Goal: Task Accomplishment & Management: Use online tool/utility

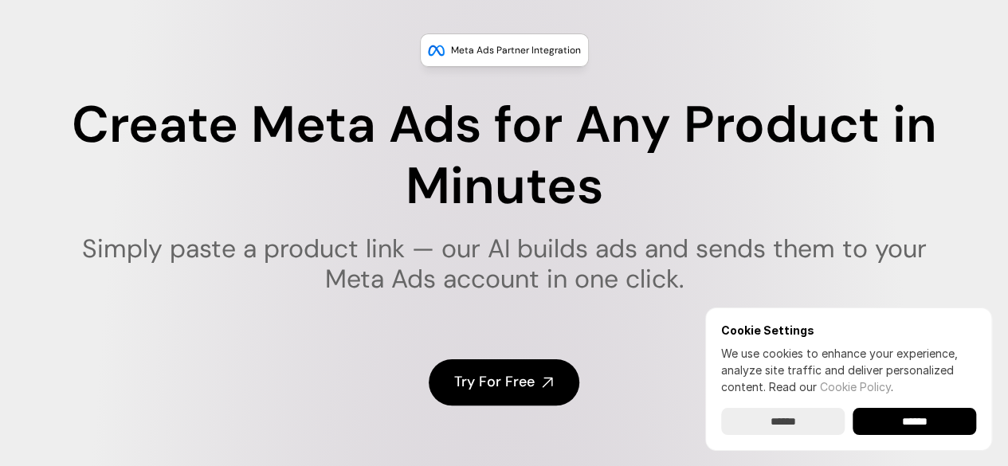
scroll to position [248, 0]
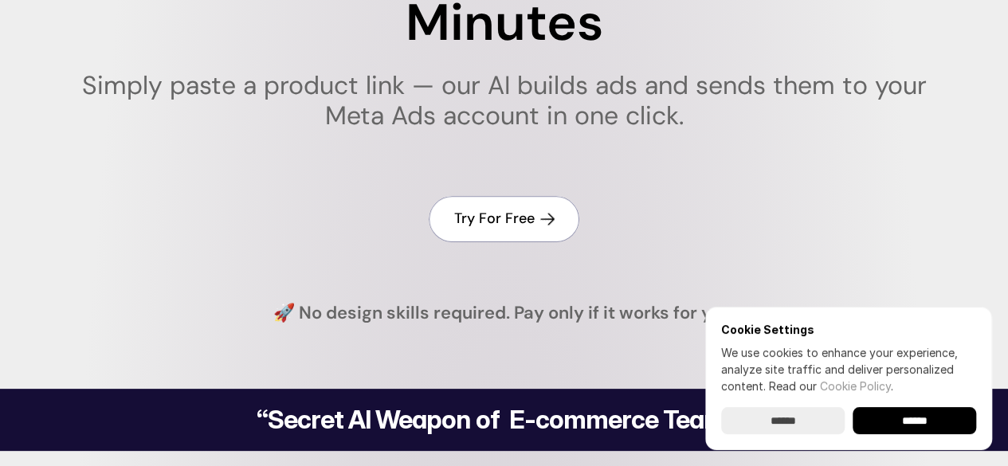
click at [510, 218] on h4 "Try For Free" at bounding box center [494, 219] width 80 height 20
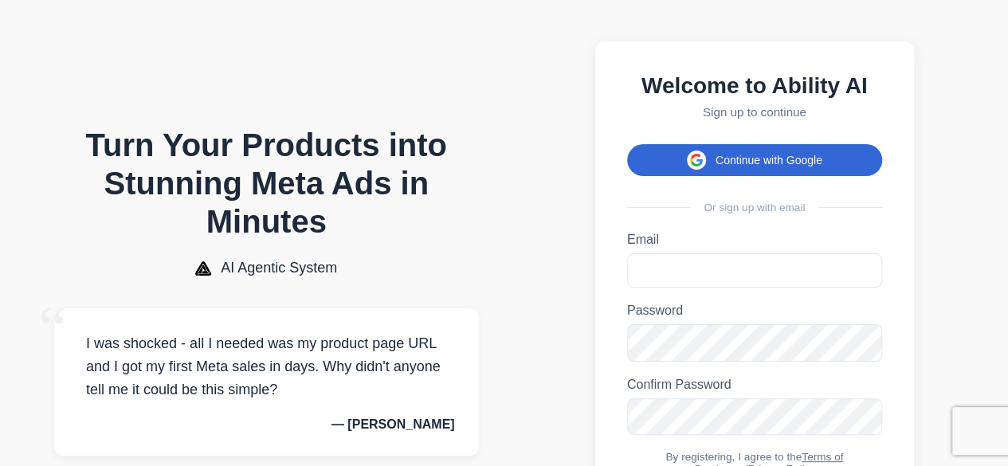
click at [759, 166] on button "Continue with Google" at bounding box center [754, 160] width 255 height 32
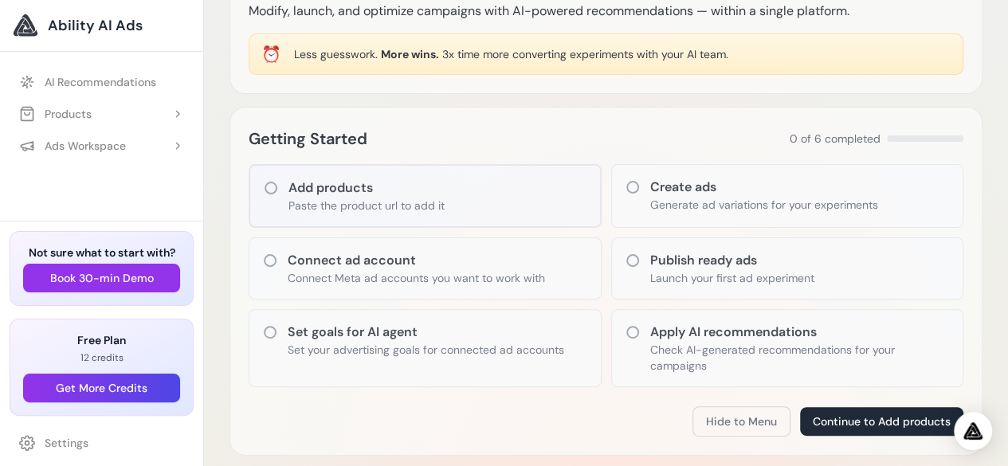
scroll to position [166, 0]
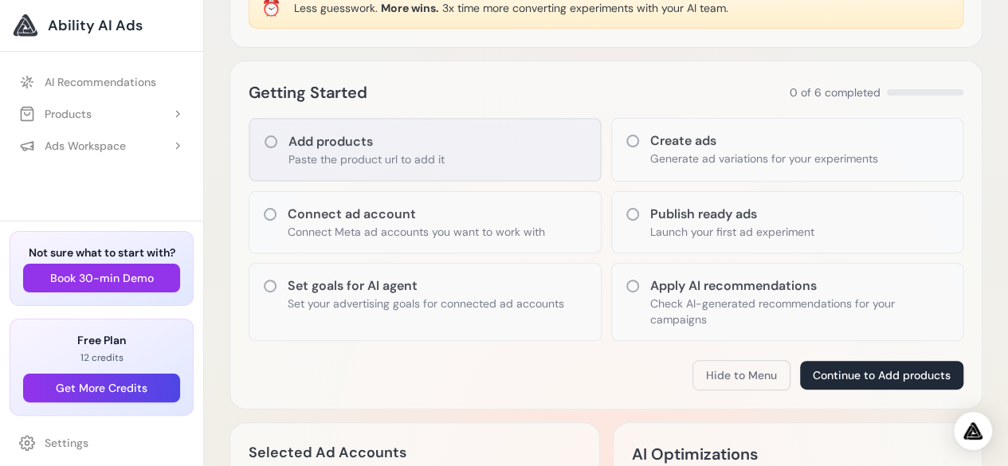
click at [426, 147] on h3 "Add products" at bounding box center [366, 141] width 156 height 19
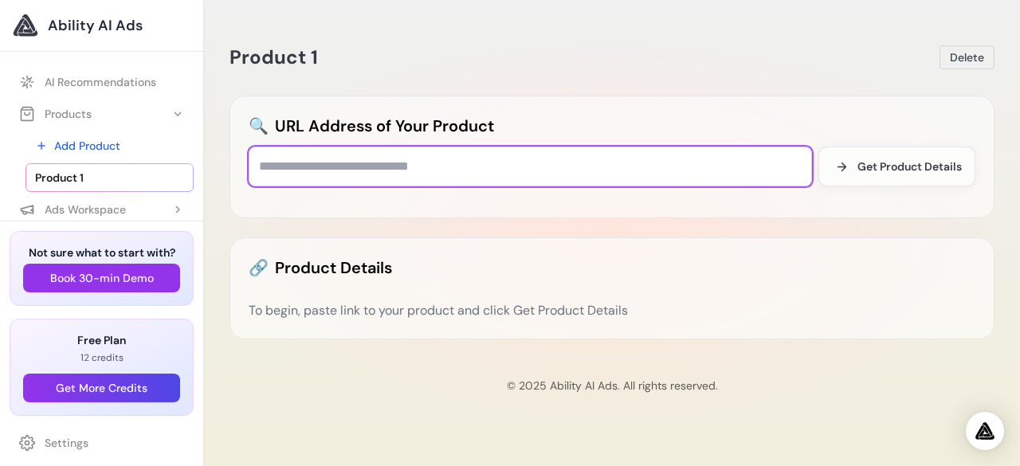
click at [412, 165] on input "text" at bounding box center [530, 167] width 563 height 40
paste input "**********"
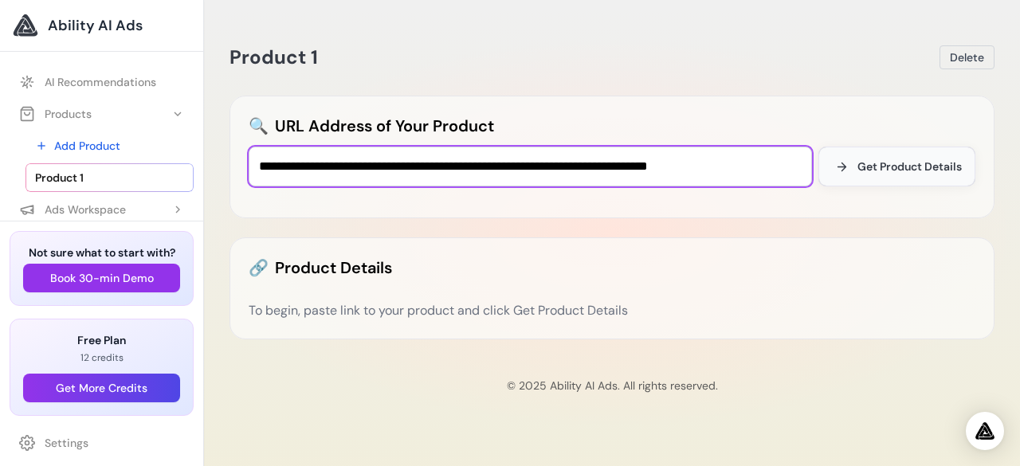
type input "**********"
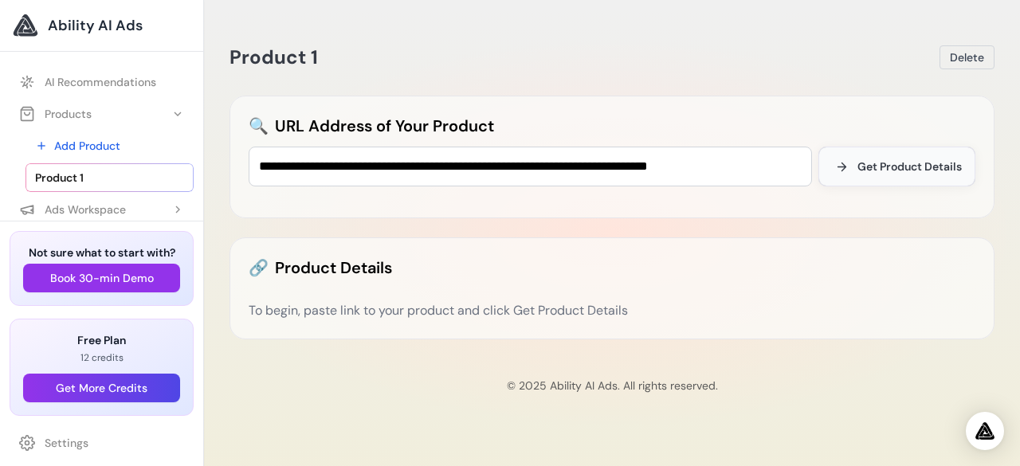
click at [904, 157] on button "Get Product Details" at bounding box center [896, 167] width 157 height 40
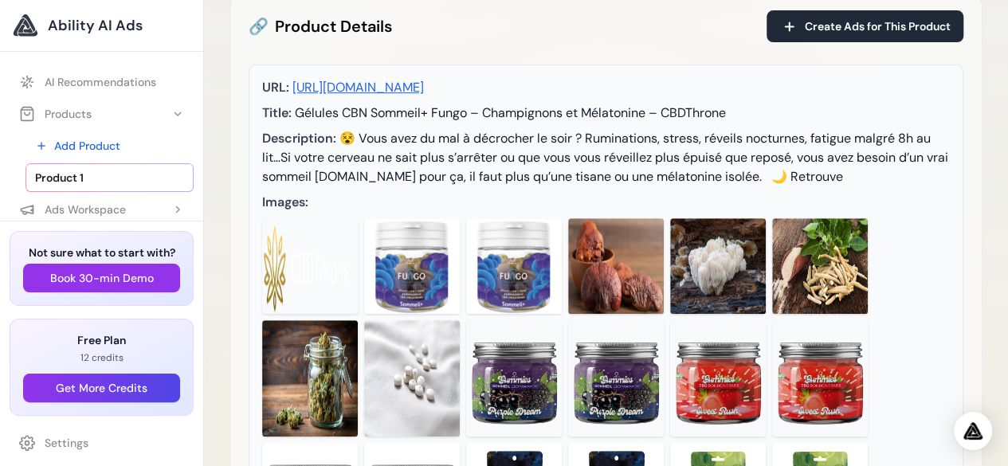
scroll to position [247, 0]
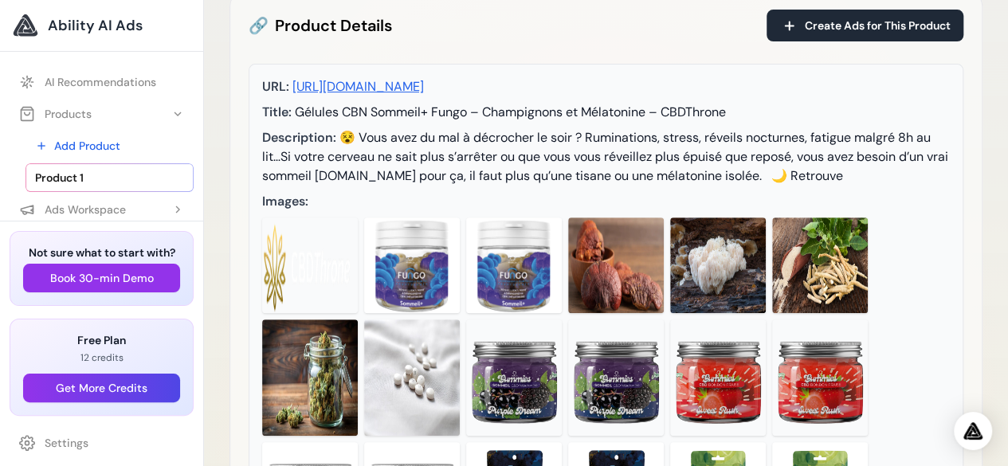
click at [610, 245] on img at bounding box center [616, 266] width 96 height 96
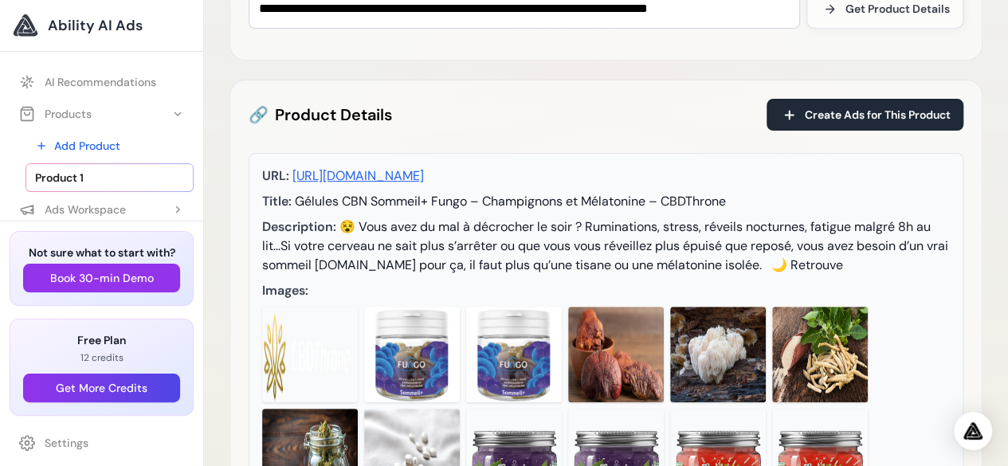
scroll to position [0, 0]
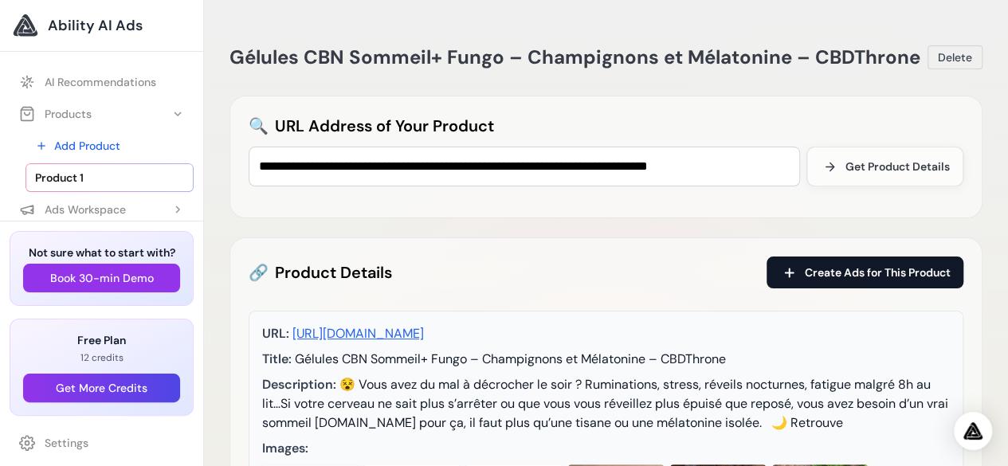
click at [830, 270] on span "Create Ads for This Product" at bounding box center [878, 273] width 146 height 16
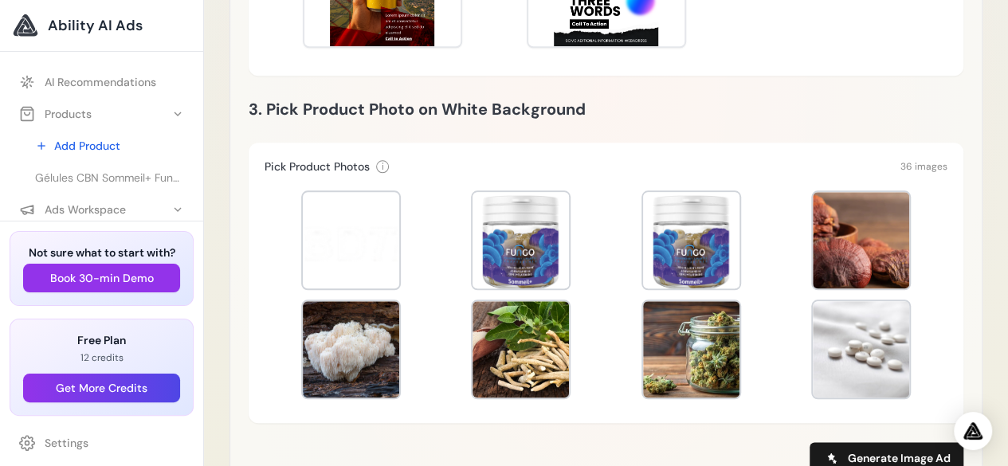
scroll to position [672, 0]
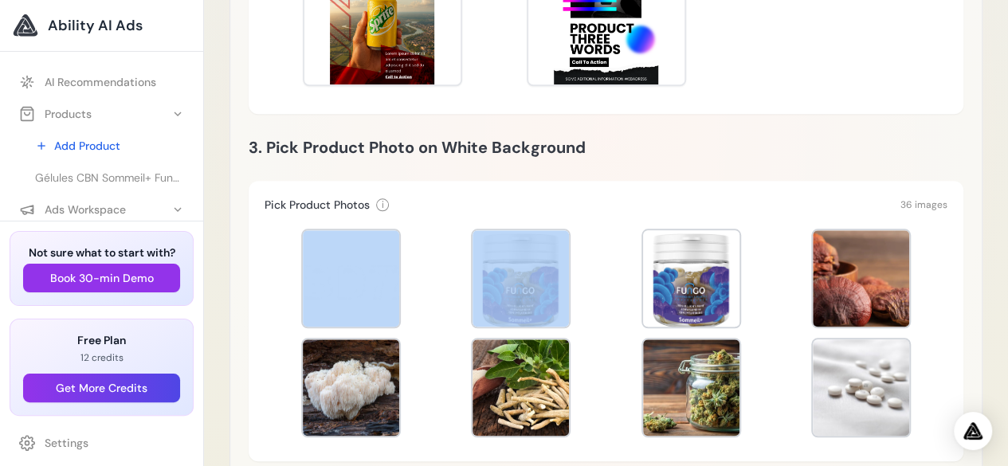
drag, startPoint x: 513, startPoint y: 278, endPoint x: 281, endPoint y: 272, distance: 232.0
click at [281, 272] on div at bounding box center [606, 333] width 683 height 223
click at [420, 256] on div at bounding box center [606, 333] width 683 height 223
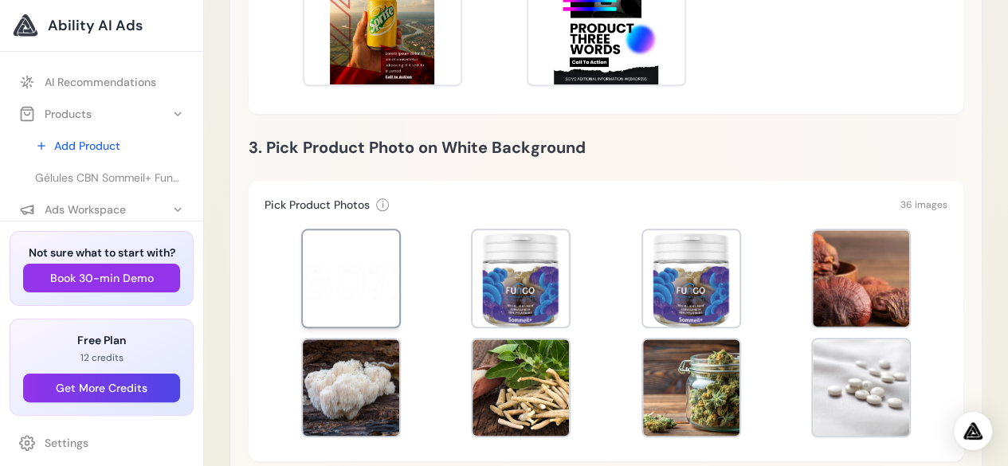
click at [356, 251] on div at bounding box center [351, 278] width 96 height 96
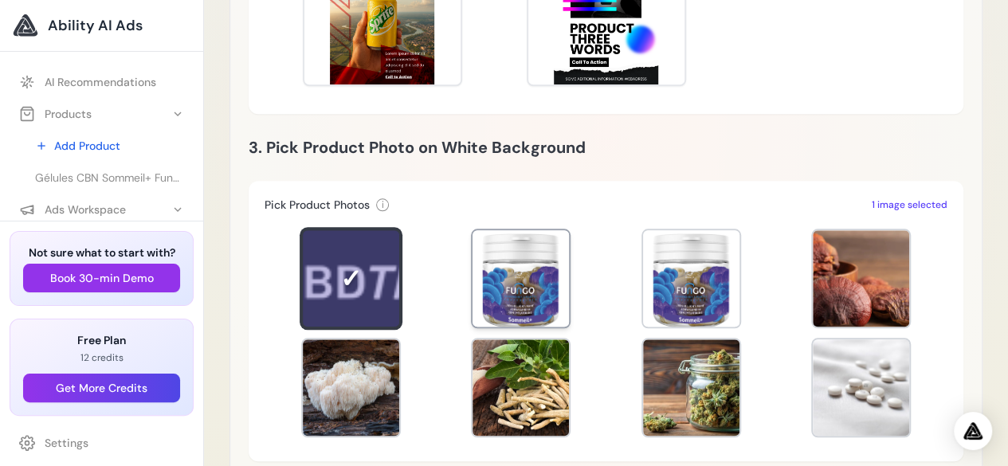
click at [534, 273] on div at bounding box center [521, 278] width 96 height 96
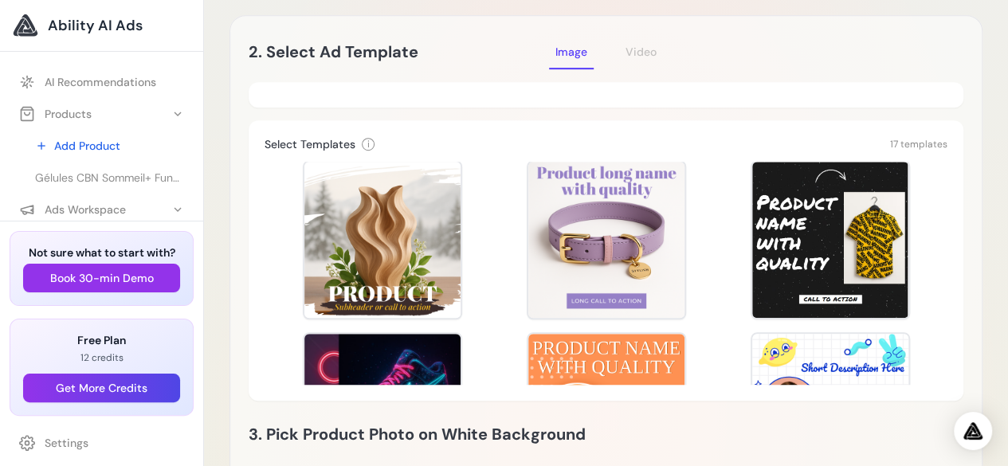
scroll to position [193, 0]
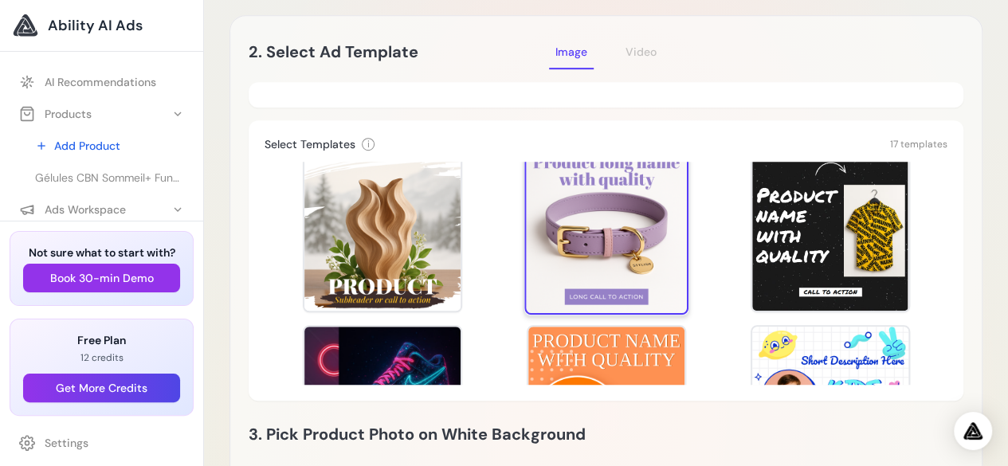
click at [627, 242] on div at bounding box center [606, 233] width 164 height 164
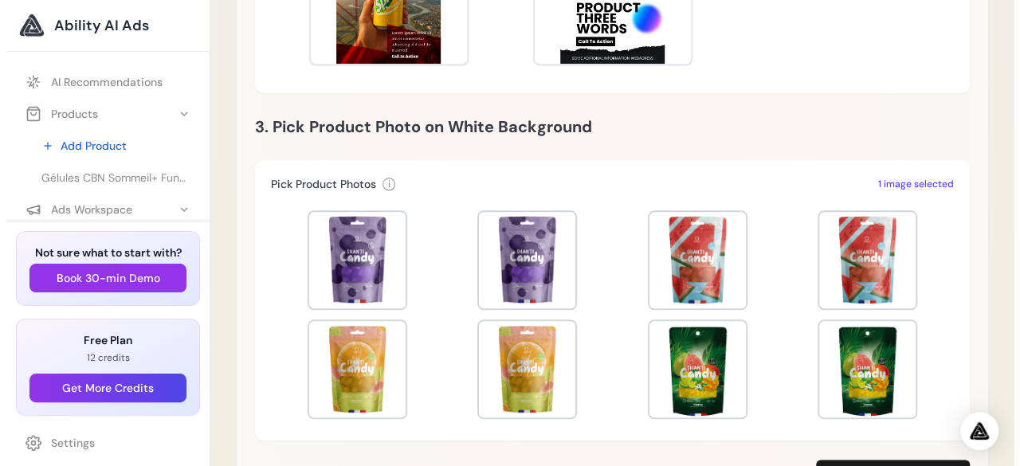
scroll to position [1012, 0]
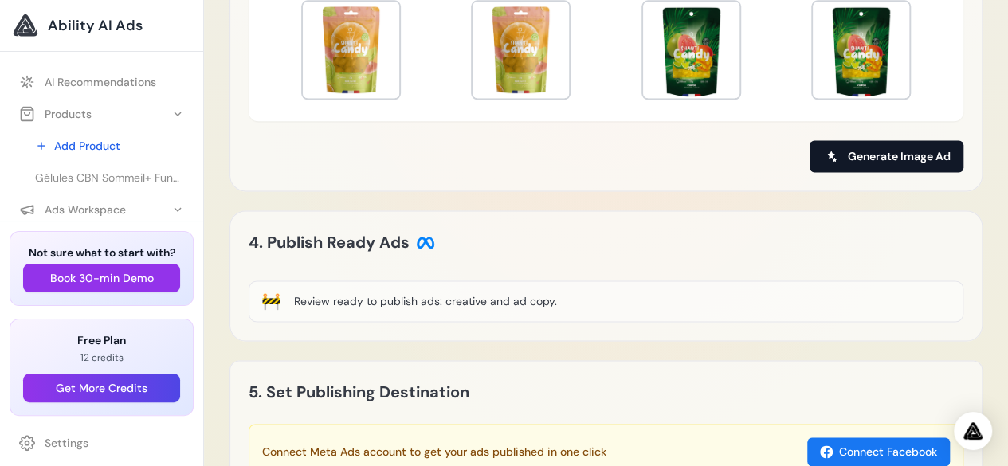
click at [899, 153] on span "Generate Image Ad" at bounding box center [899, 156] width 103 height 16
type input "**********"
